Goal: Task Accomplishment & Management: Manage account settings

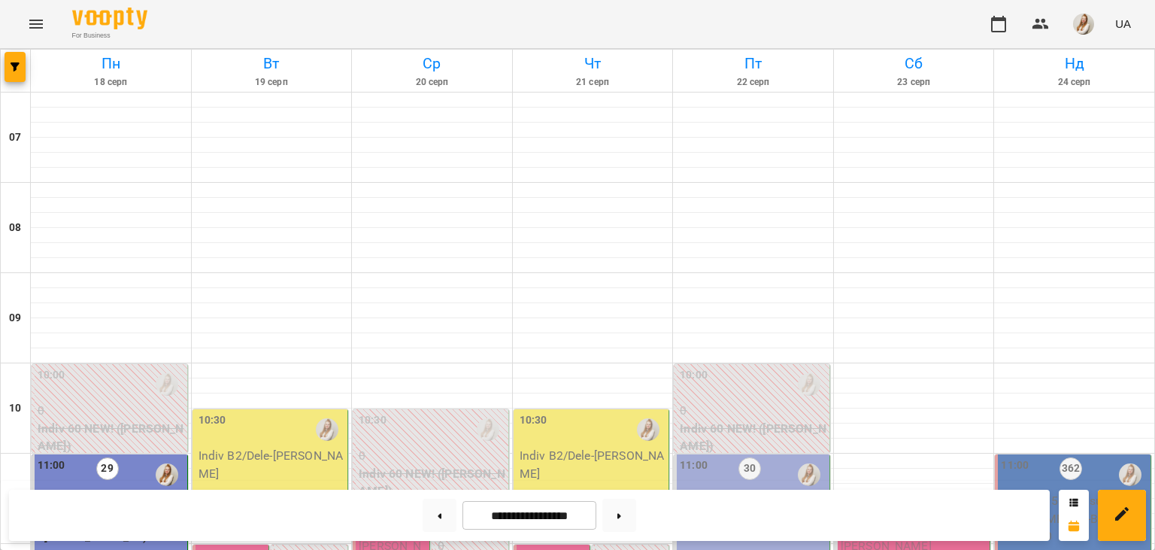
scroll to position [759, 0]
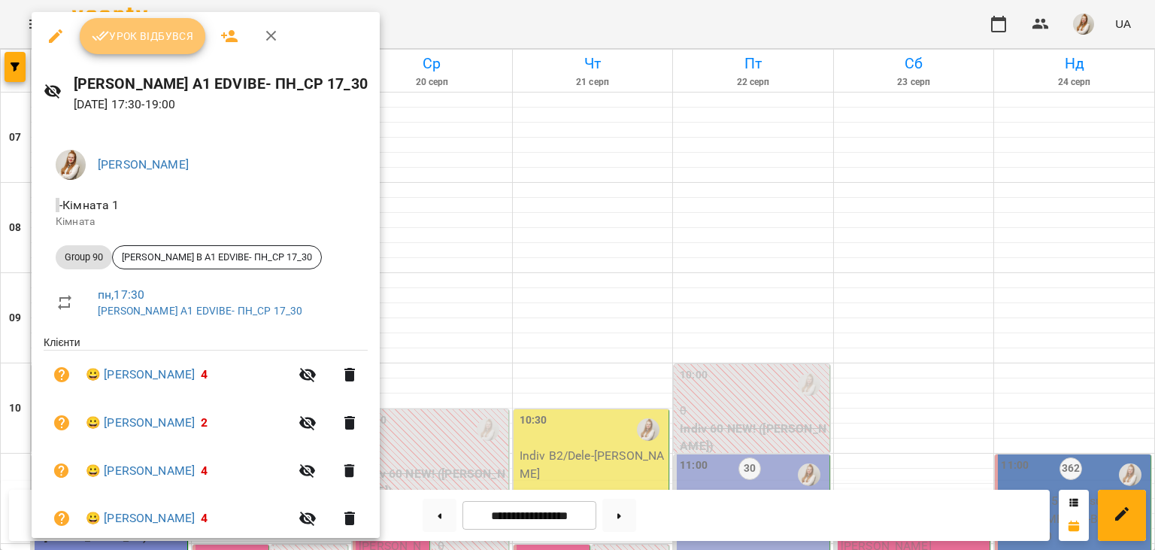
click at [172, 35] on span "Урок відбувся" at bounding box center [143, 36] width 102 height 18
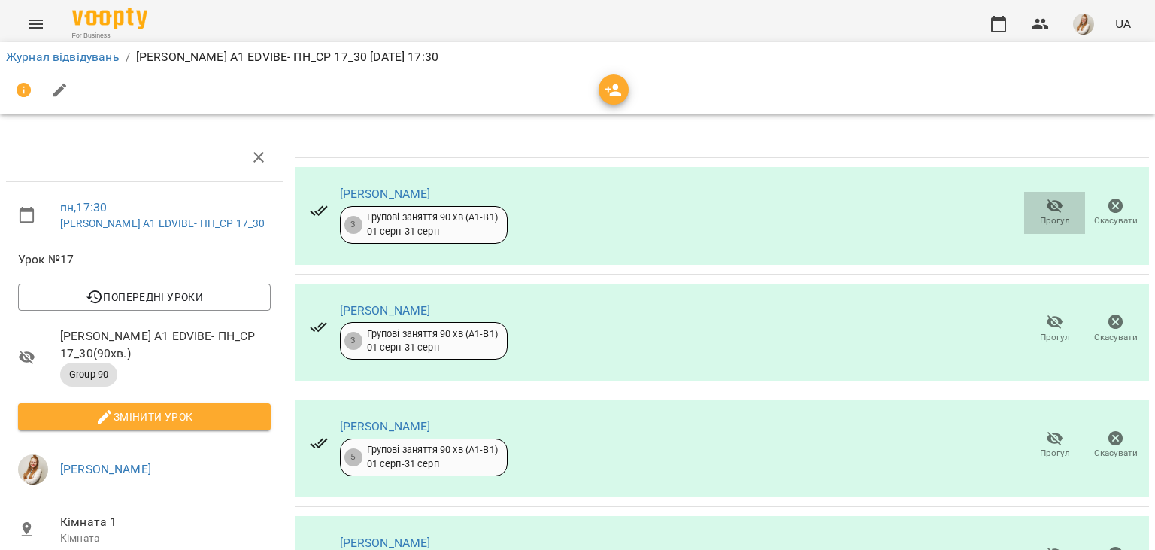
click at [1046, 220] on span "Прогул" at bounding box center [1055, 220] width 30 height 13
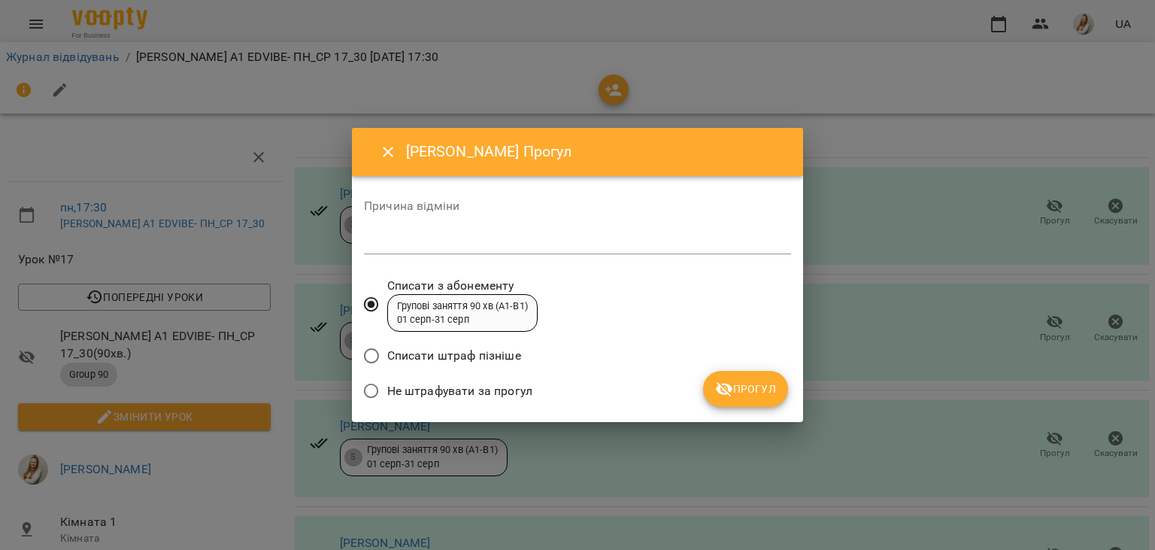
click at [513, 389] on span "Не штрафувати за прогул" at bounding box center [459, 391] width 145 height 18
click at [751, 393] on span "Прогул" at bounding box center [745, 389] width 61 height 18
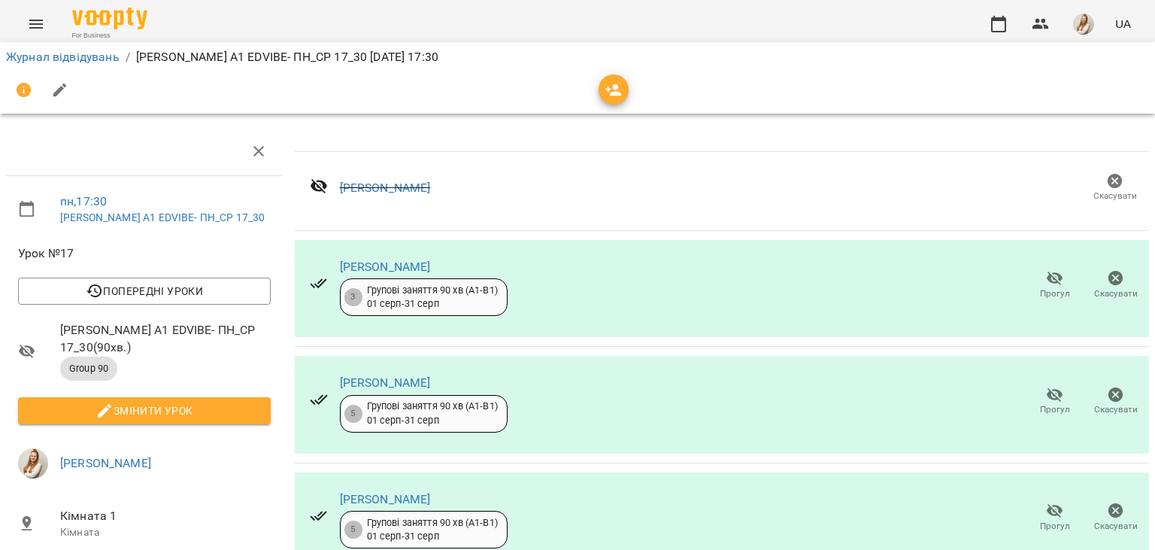
scroll to position [141, 0]
click at [1055, 403] on span "Прогул" at bounding box center [1055, 409] width 30 height 13
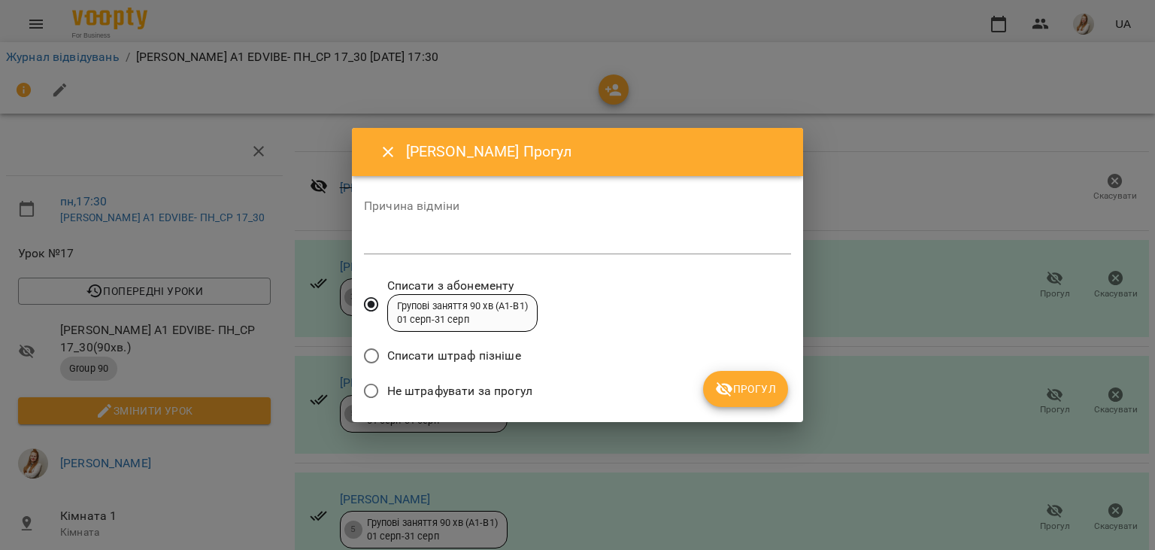
click at [466, 393] on span "Не штрафувати за прогул" at bounding box center [459, 391] width 145 height 18
click at [736, 388] on span "Прогул" at bounding box center [745, 389] width 61 height 18
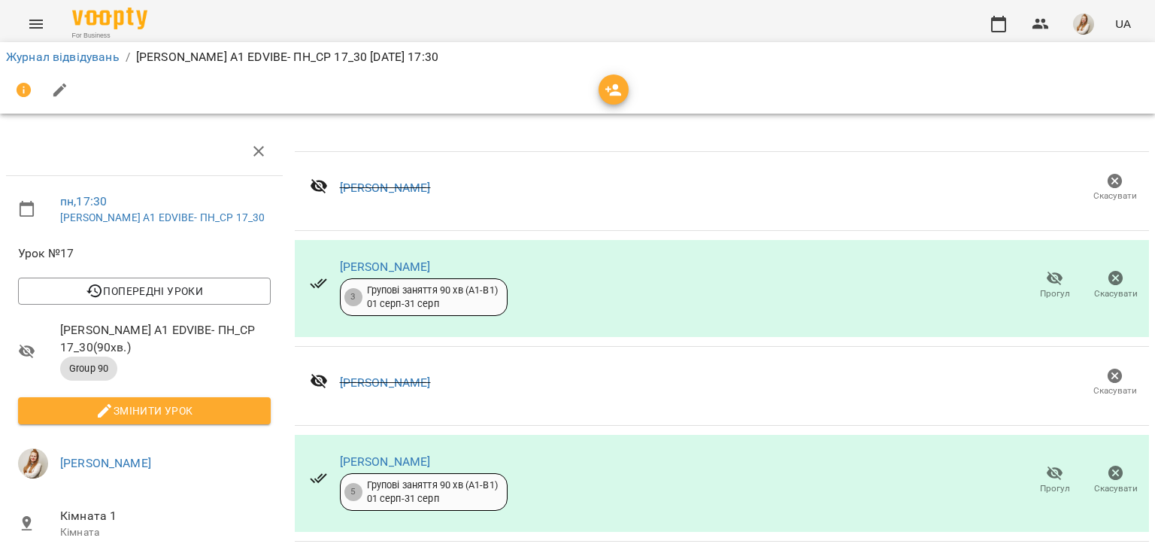
scroll to position [247, 0]
click at [1042, 464] on span "Прогул" at bounding box center [1055, 479] width 43 height 30
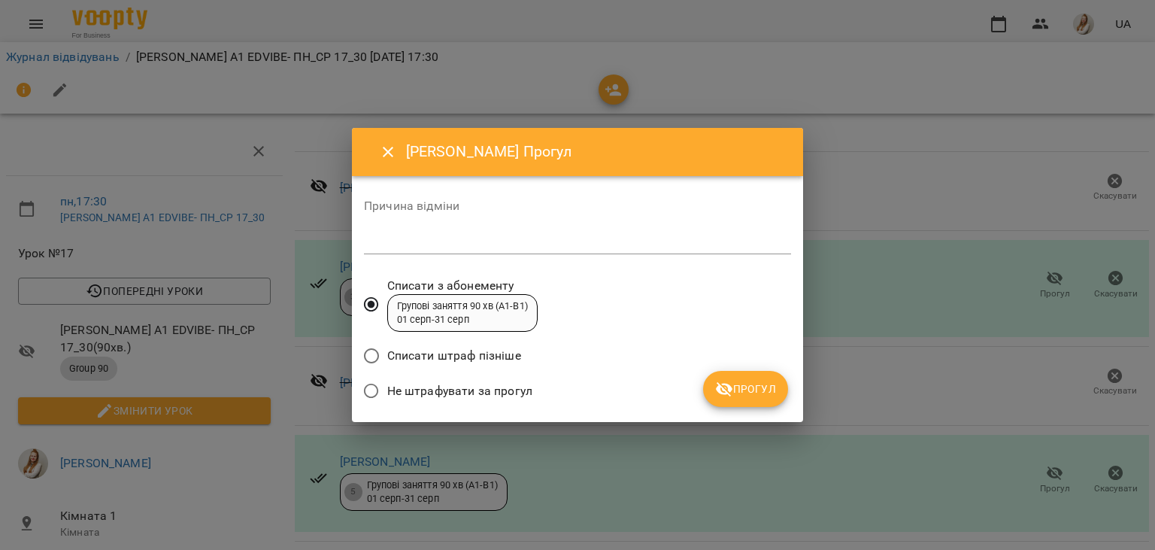
click at [526, 392] on span "Не штрафувати за прогул" at bounding box center [459, 391] width 145 height 18
click at [736, 381] on span "Прогул" at bounding box center [745, 389] width 61 height 18
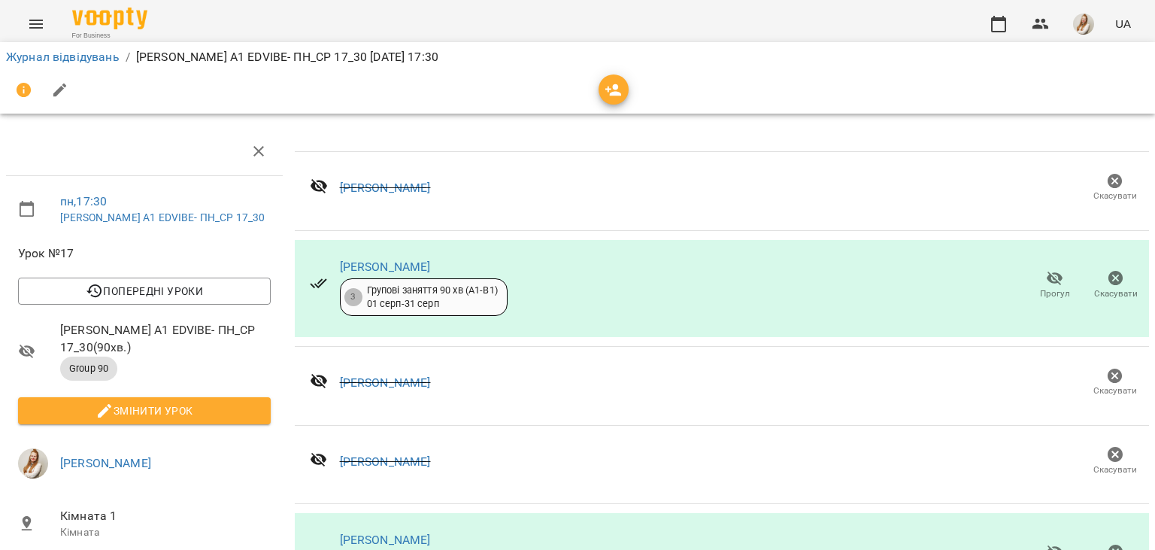
scroll to position [298, 0]
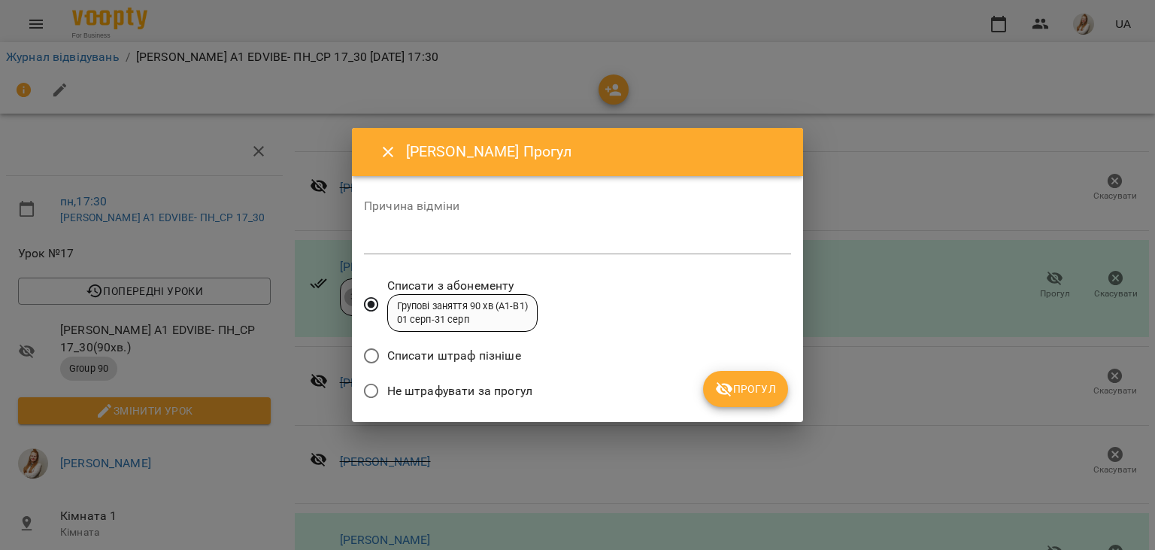
click at [510, 402] on label "Не штрафувати за прогул" at bounding box center [444, 391] width 177 height 32
click at [747, 389] on span "Прогул" at bounding box center [745, 389] width 61 height 18
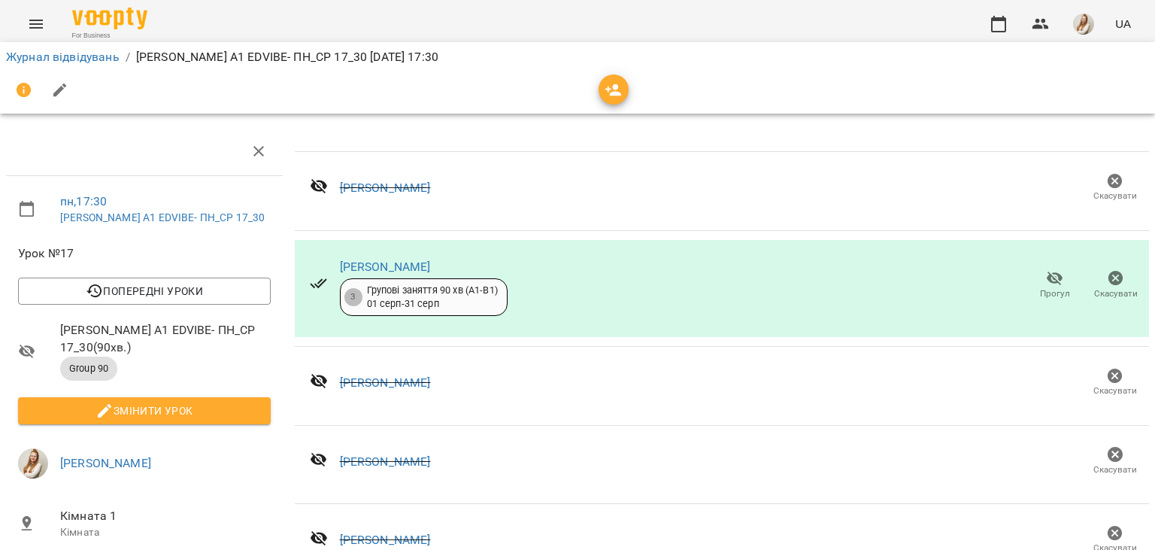
scroll to position [282, 0]
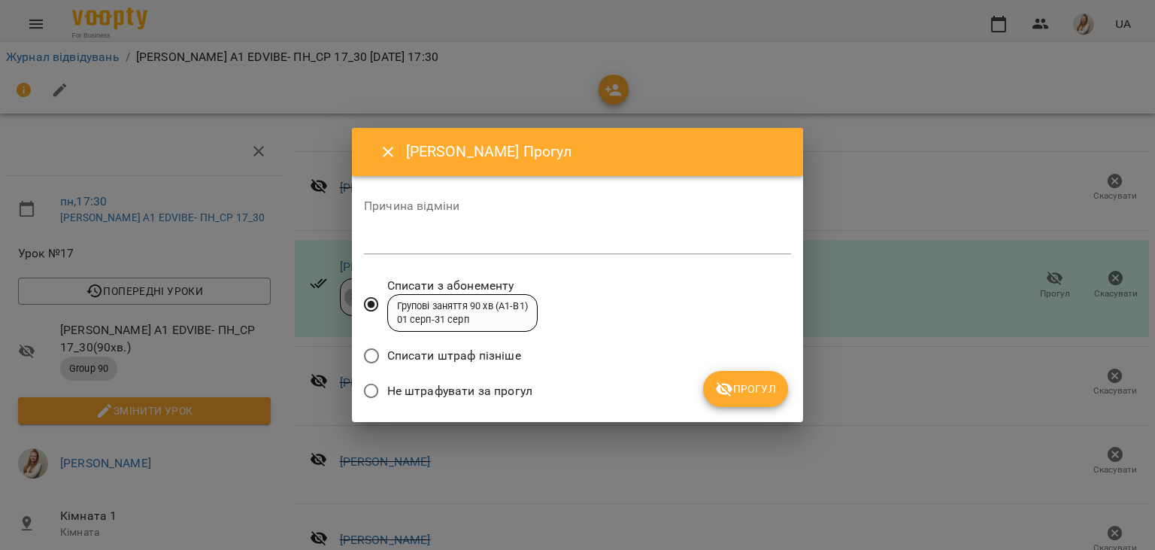
click at [456, 394] on span "Не штрафувати за прогул" at bounding box center [459, 391] width 145 height 18
click at [762, 391] on span "Прогул" at bounding box center [745, 389] width 61 height 18
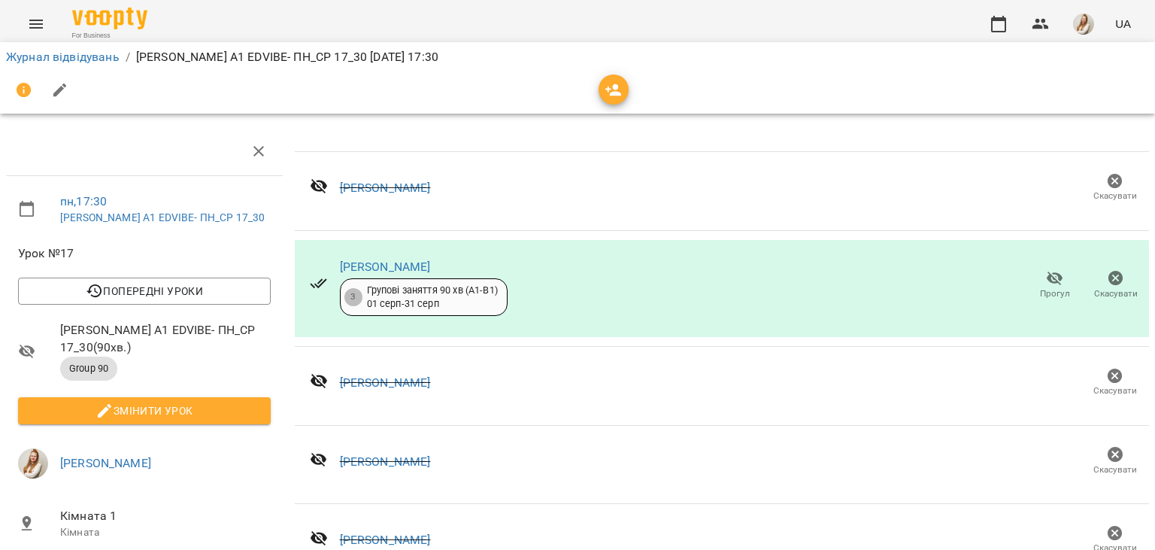
click at [64, 87] on icon "button" at bounding box center [60, 90] width 18 height 18
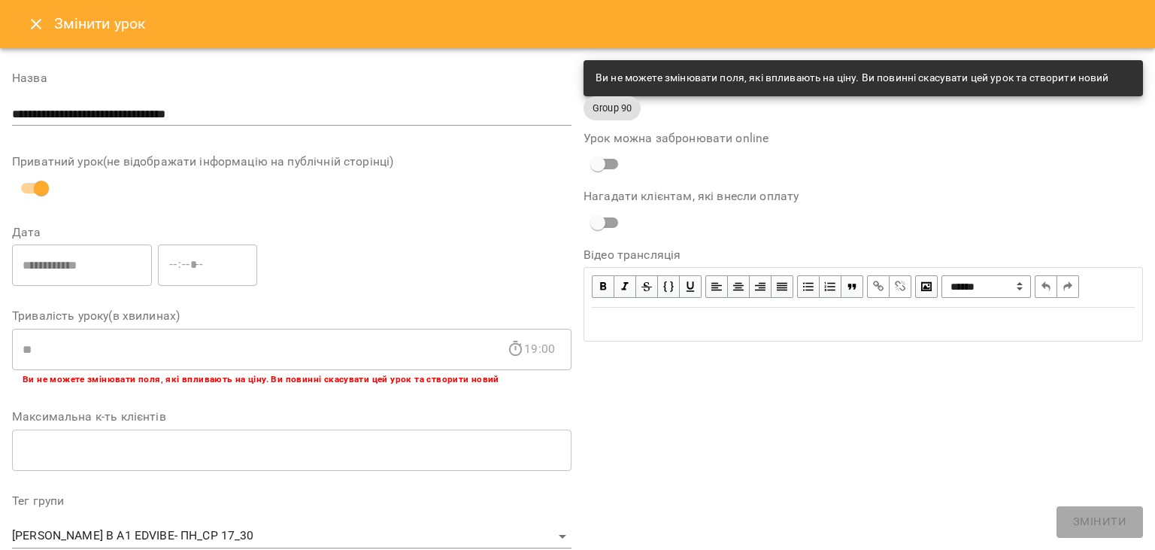
scroll to position [450, 0]
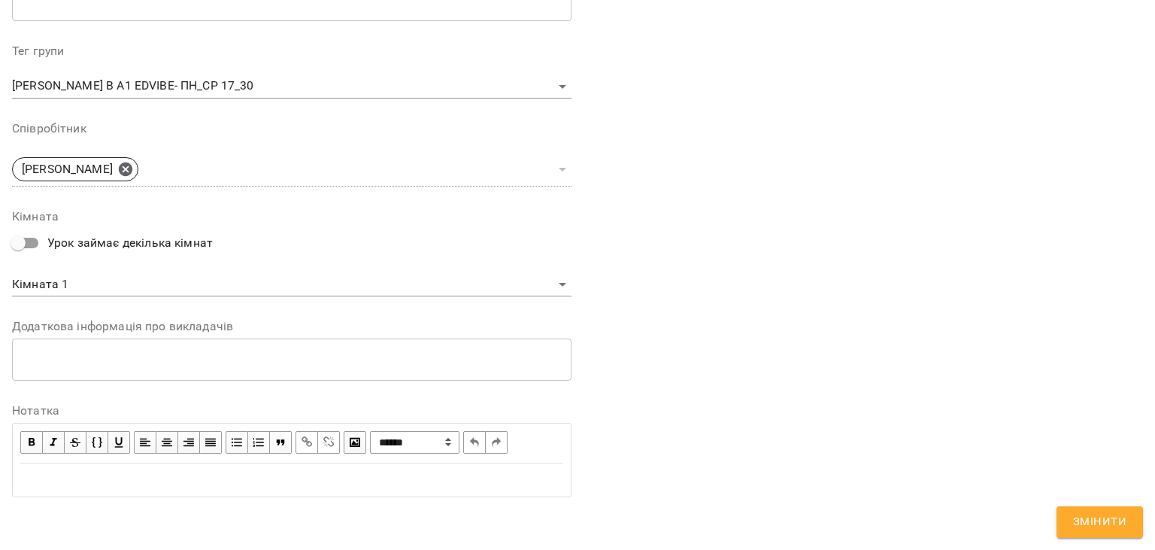
click at [194, 487] on div "Edit text" at bounding box center [291, 480] width 543 height 18
click at [96, 477] on div "Edit text" at bounding box center [291, 480] width 543 height 18
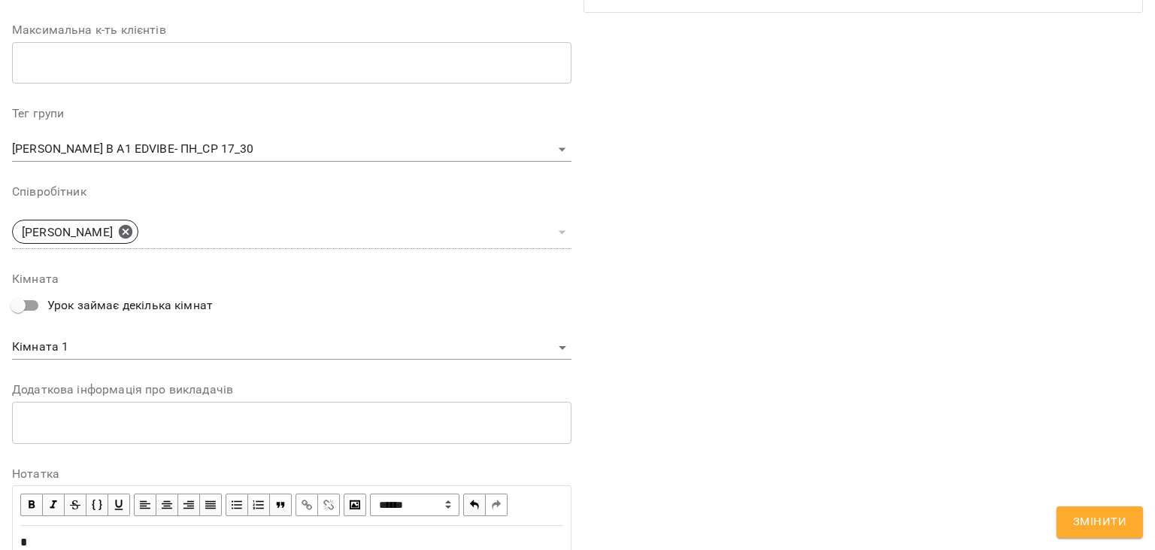
scroll to position [512, 0]
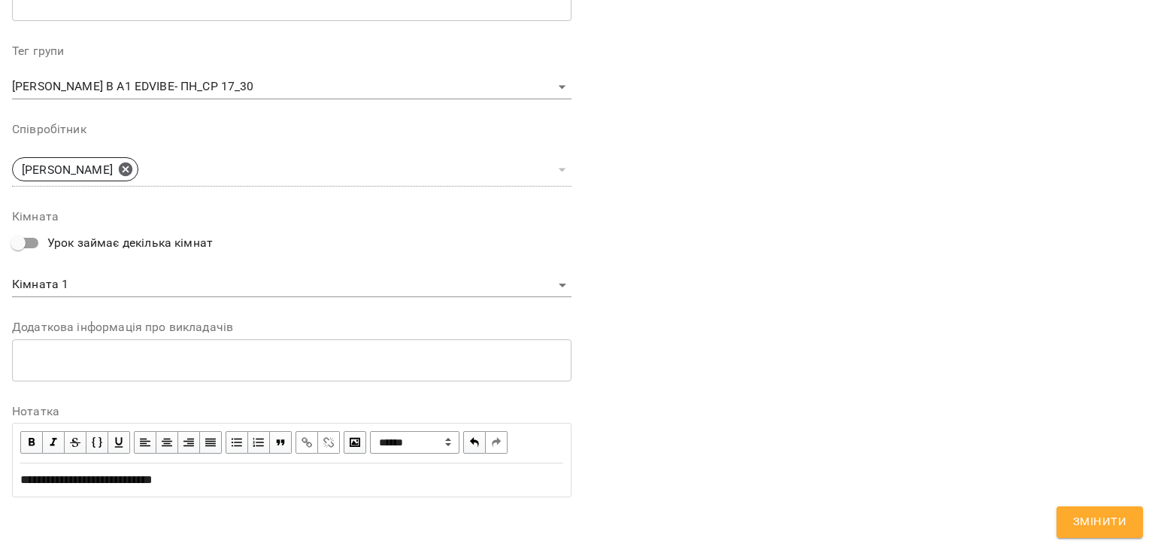
click at [1121, 522] on span "Змінити" at bounding box center [1099, 522] width 53 height 20
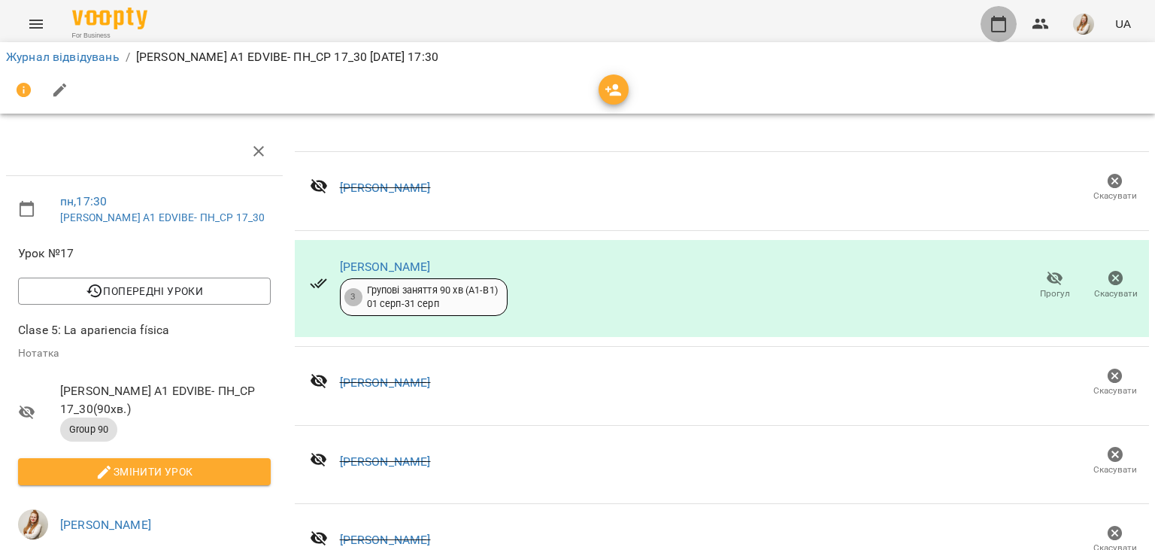
click at [1003, 14] on button "button" at bounding box center [999, 24] width 36 height 36
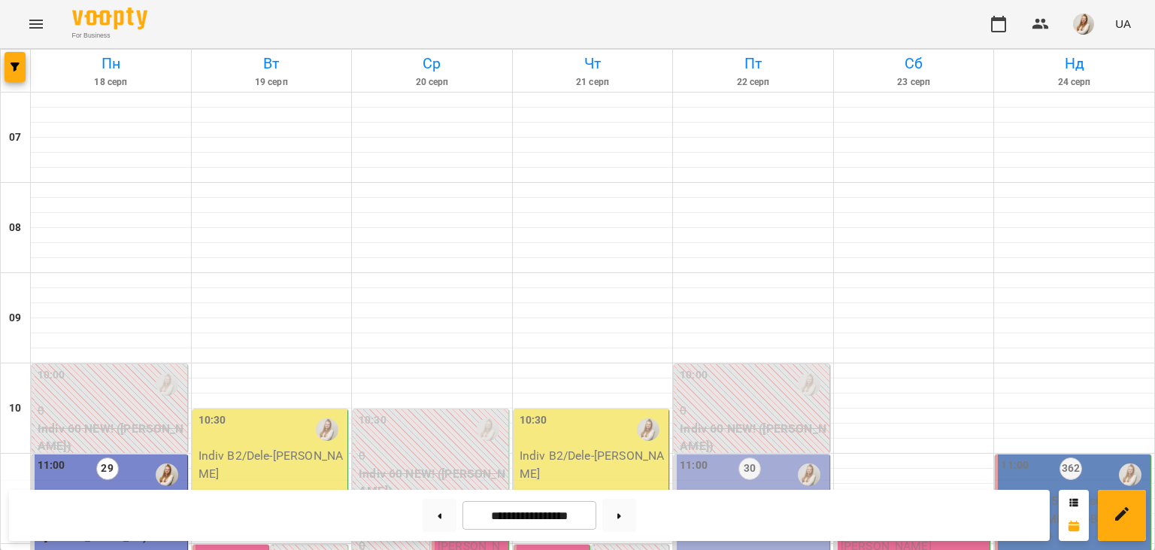
scroll to position [951, 0]
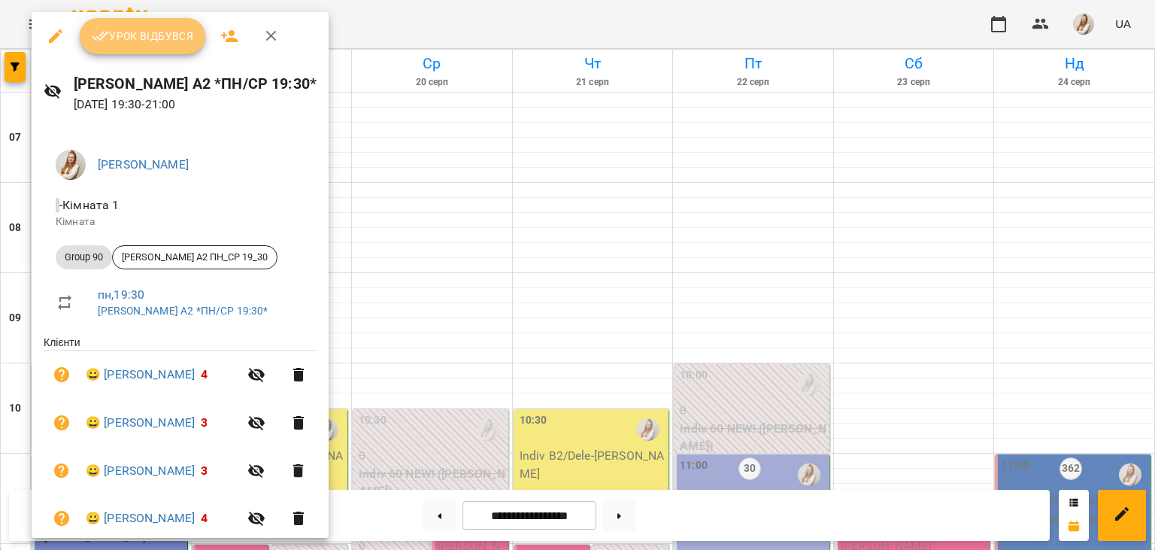
click at [133, 41] on span "Урок відбувся" at bounding box center [143, 36] width 102 height 18
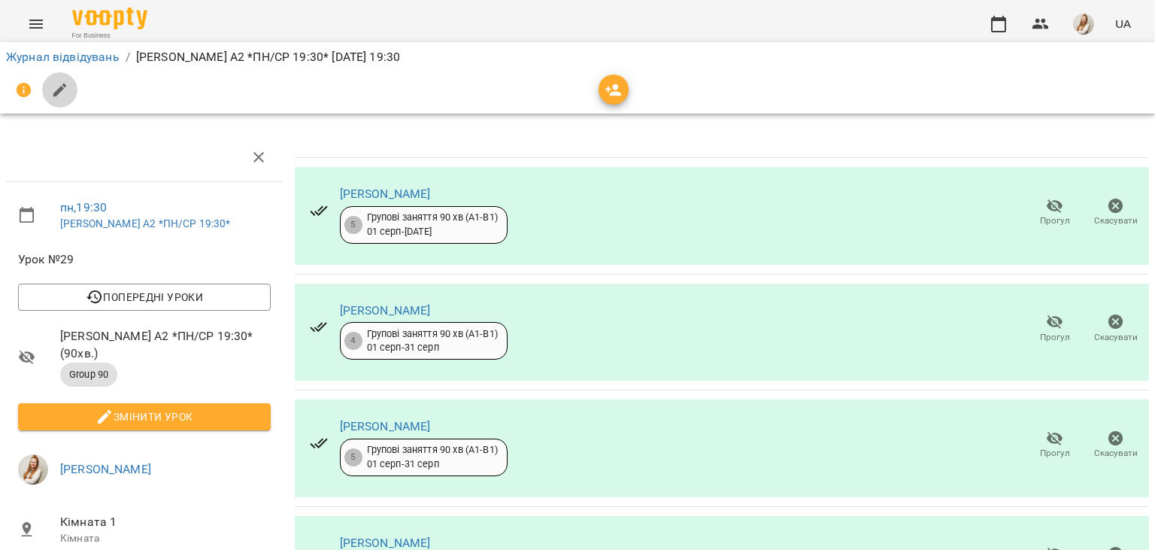
click at [56, 93] on icon "button" at bounding box center [60, 90] width 14 height 14
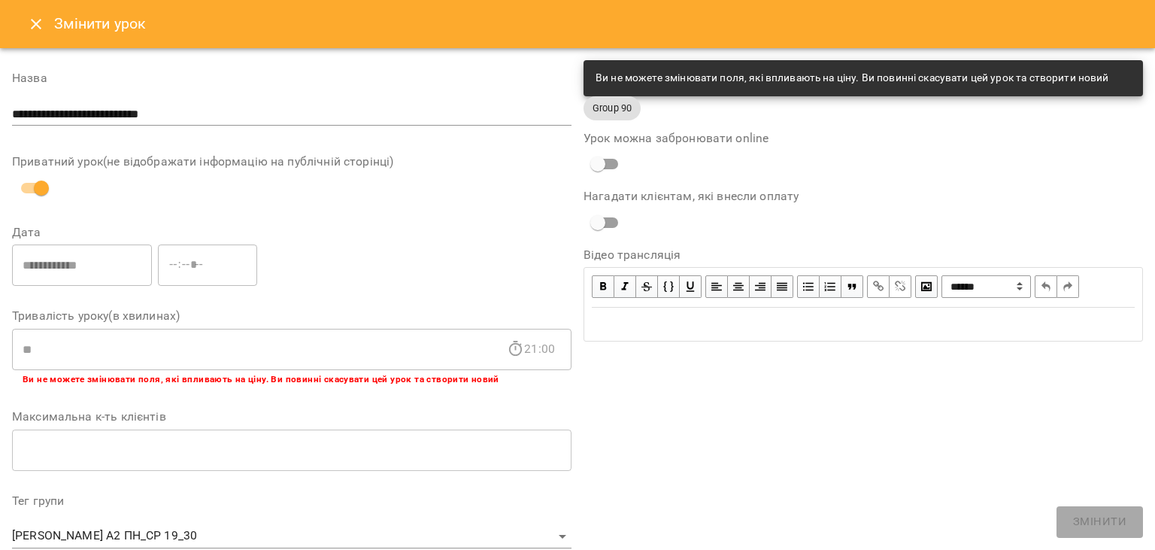
scroll to position [450, 0]
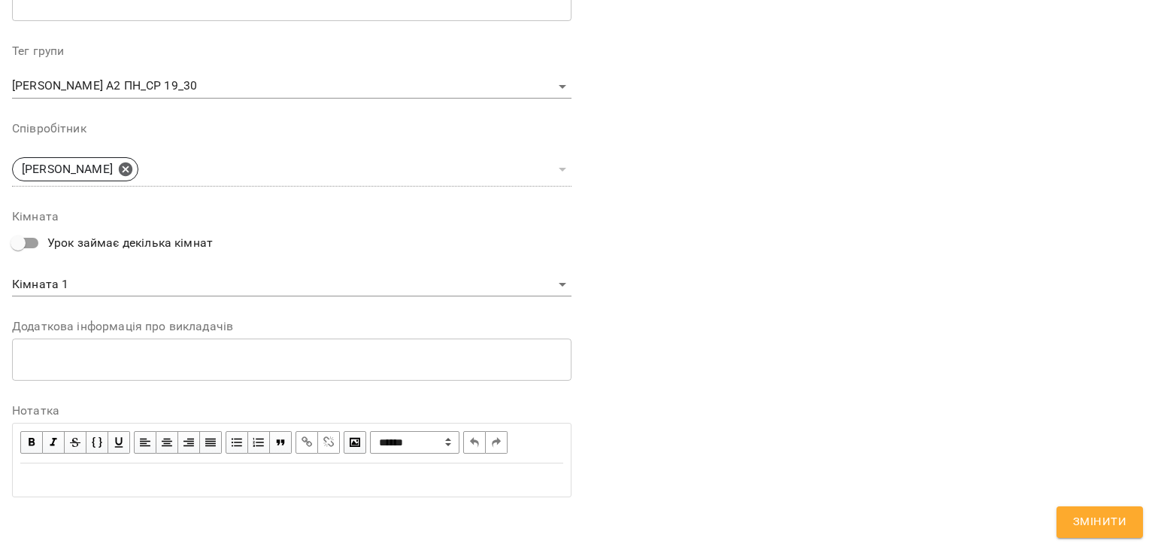
click at [205, 476] on div "Edit text" at bounding box center [291, 480] width 543 height 18
click at [1091, 528] on span "Змінити" at bounding box center [1099, 522] width 53 height 20
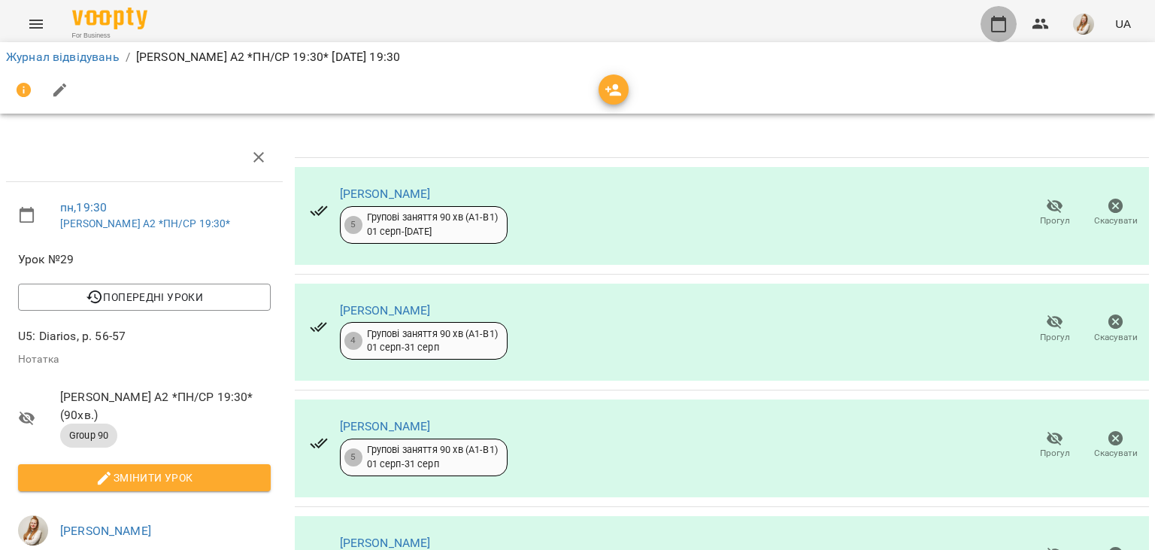
click at [997, 24] on icon "button" at bounding box center [999, 24] width 18 height 18
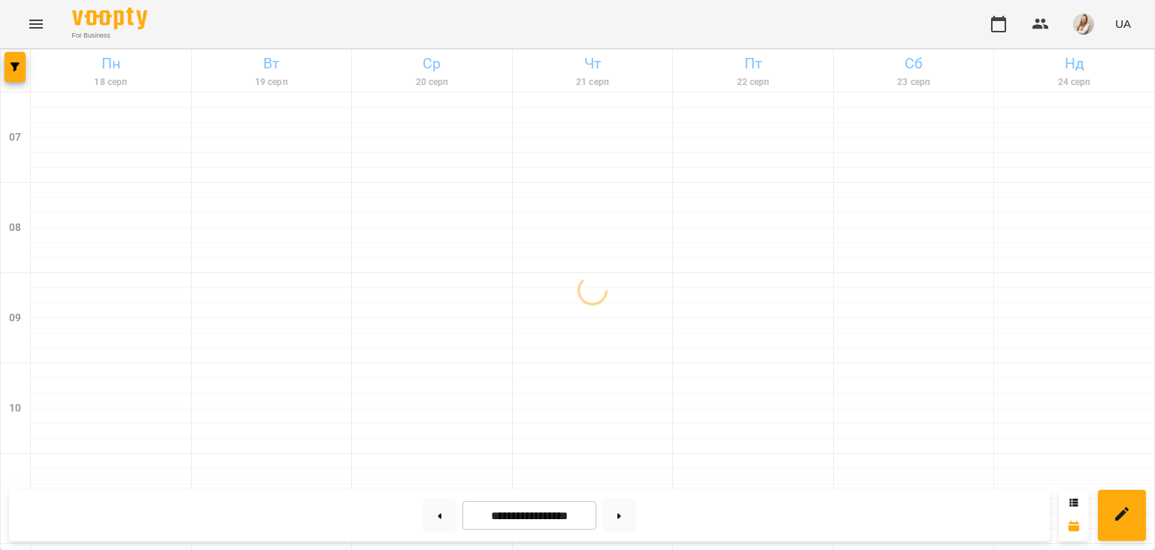
click at [660, 32] on div "For Business UA" at bounding box center [577, 24] width 1155 height 48
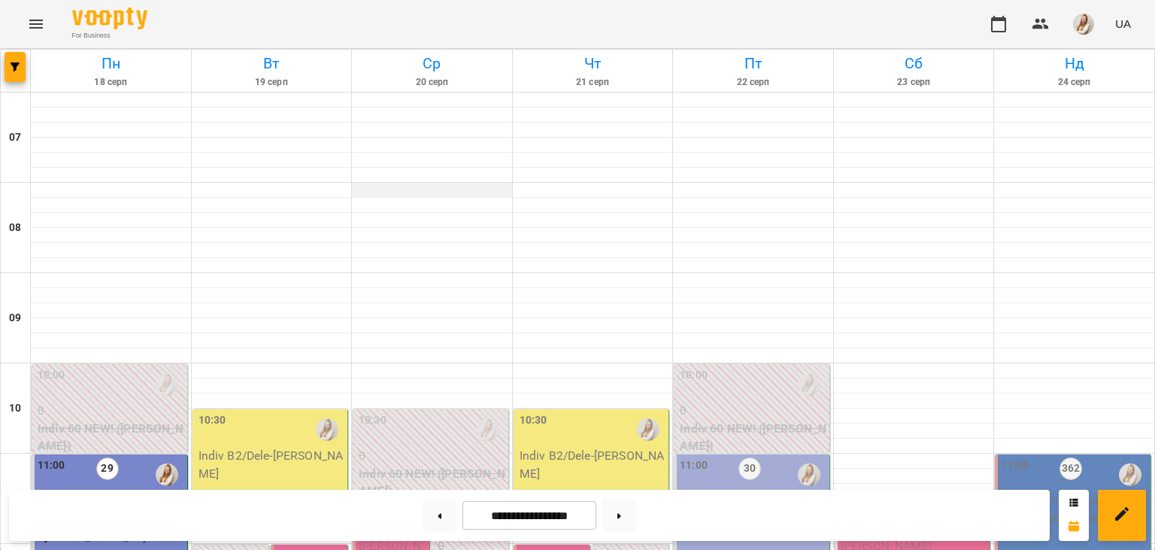
scroll to position [1031, 0]
click at [1092, 26] on img "button" at bounding box center [1083, 24] width 21 height 21
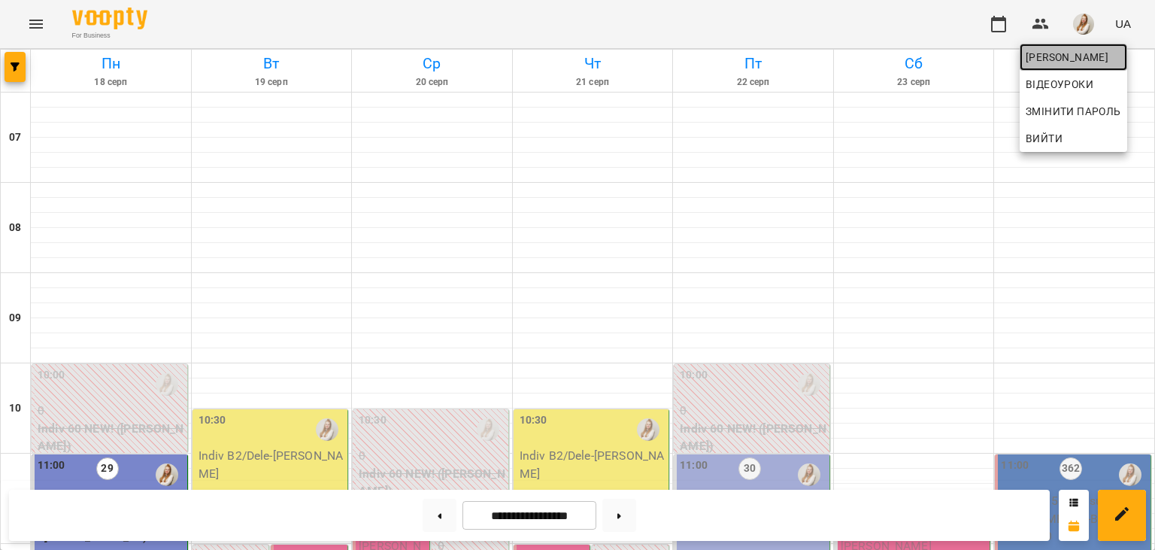
click at [1069, 57] on span "[PERSON_NAME]" at bounding box center [1074, 57] width 96 height 18
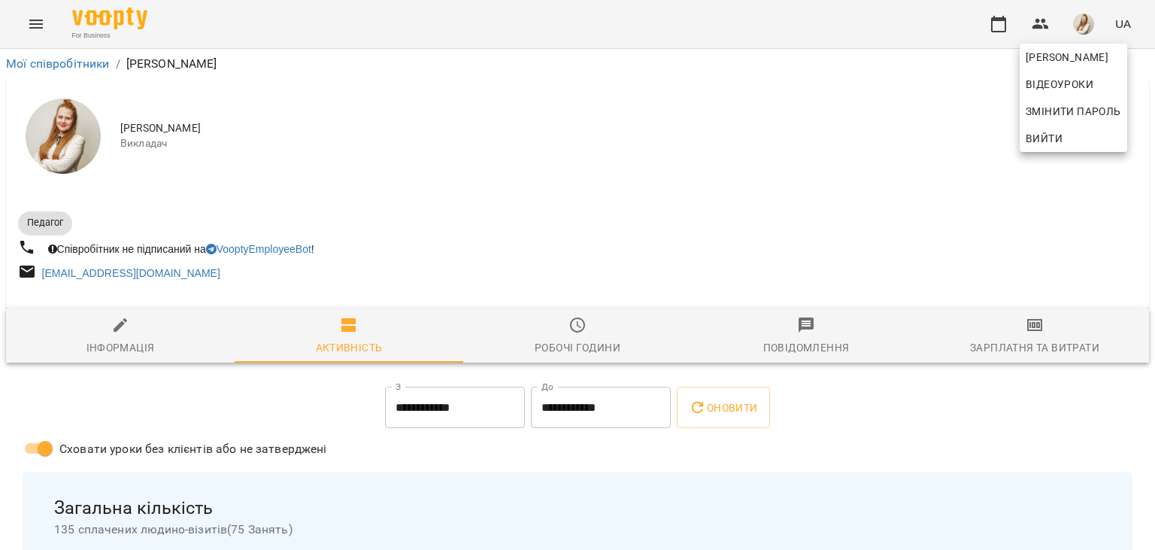
click at [1031, 339] on div at bounding box center [577, 275] width 1155 height 550
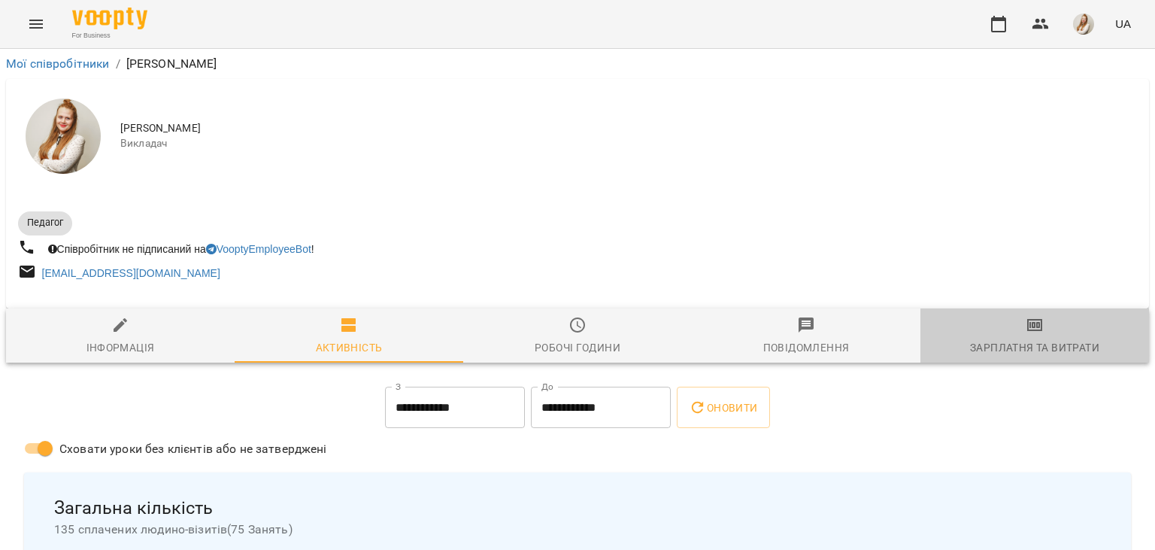
click at [1031, 339] on span "Зарплатня та Витрати" at bounding box center [1035, 336] width 211 height 41
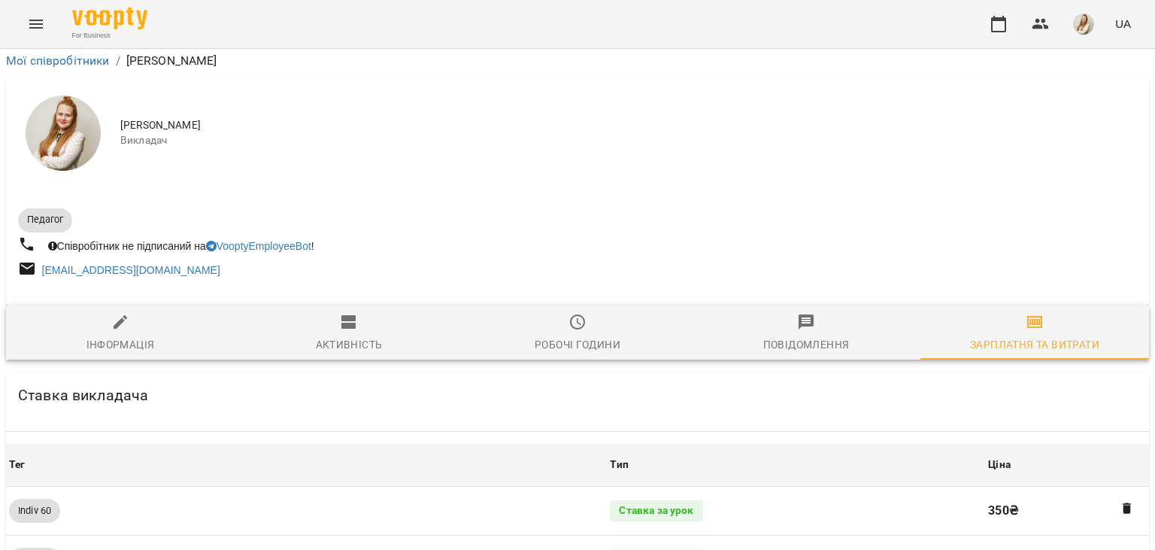
scroll to position [1652, 0]
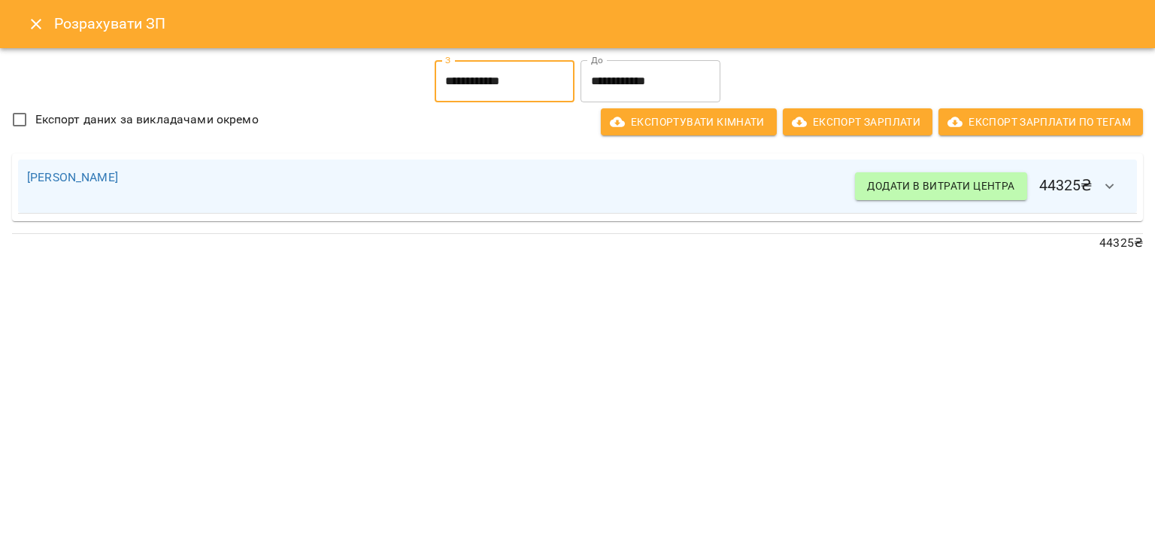
click at [508, 94] on input "**********" at bounding box center [505, 81] width 140 height 42
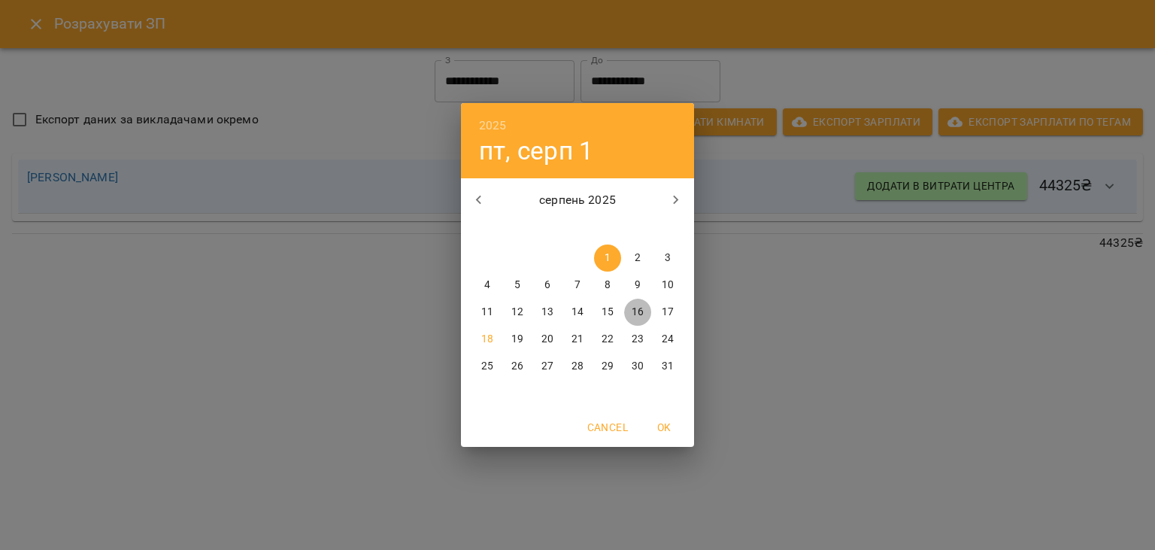
click at [632, 305] on span "16" at bounding box center [637, 312] width 27 height 15
type input "**********"
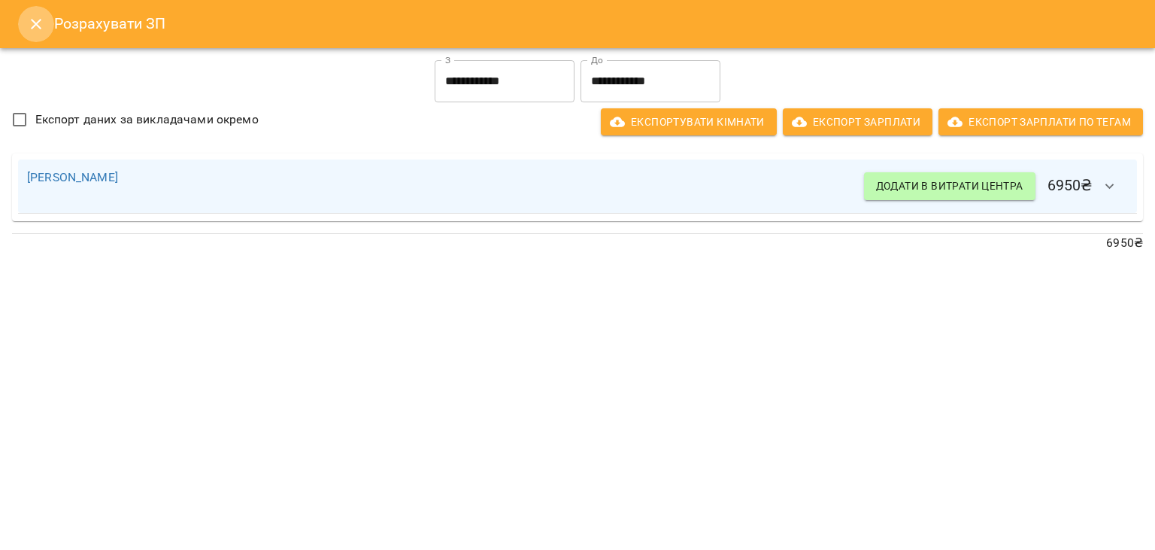
click at [37, 23] on icon "Close" at bounding box center [36, 24] width 11 height 11
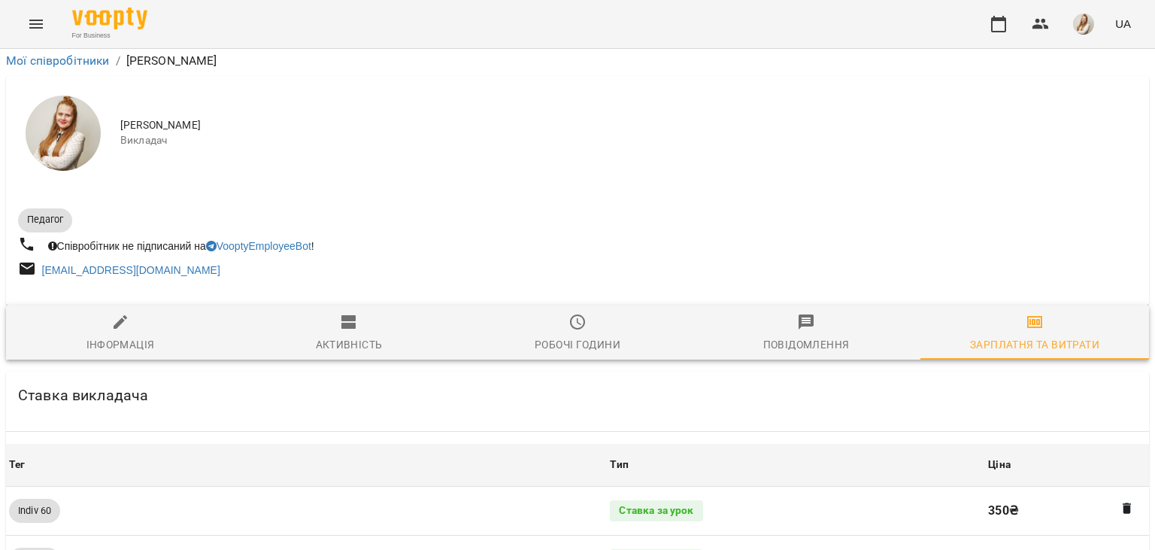
click at [979, 23] on div "For Business UA" at bounding box center [577, 24] width 1155 height 48
click at [441, 8] on div "For Business UA" at bounding box center [577, 24] width 1155 height 48
click at [991, 26] on button "button" at bounding box center [999, 24] width 36 height 36
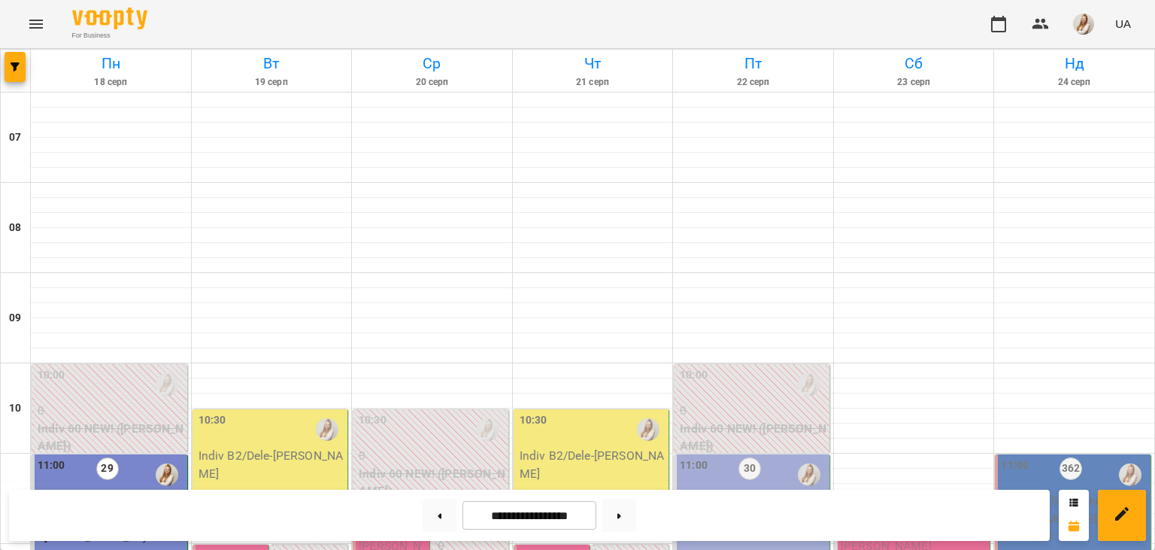
scroll to position [268, 0]
